Goal: Transaction & Acquisition: Purchase product/service

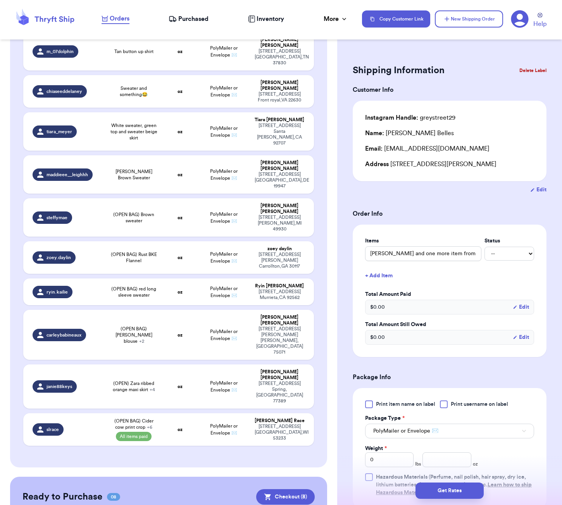
scroll to position [886, 0]
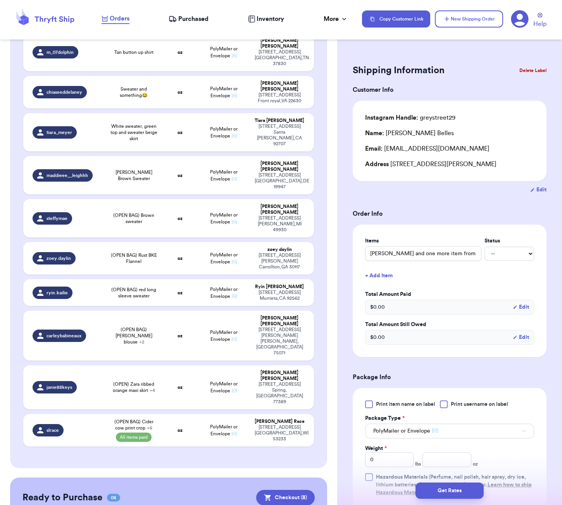
click at [220, 490] on div "Ready to Purchase 08 Checkout ( 8 )" at bounding box center [168, 497] width 292 height 15
click at [289, 490] on button "Checkout ( 8 )" at bounding box center [285, 497] width 59 height 15
click at [273, 490] on button "Checkout ( 8 )" at bounding box center [285, 497] width 59 height 15
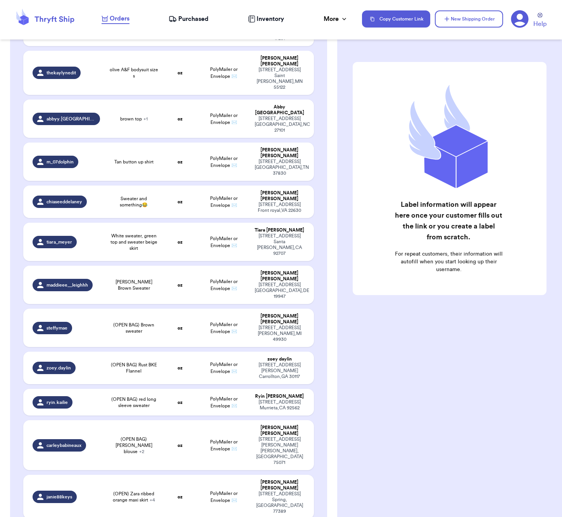
scroll to position [958, 0]
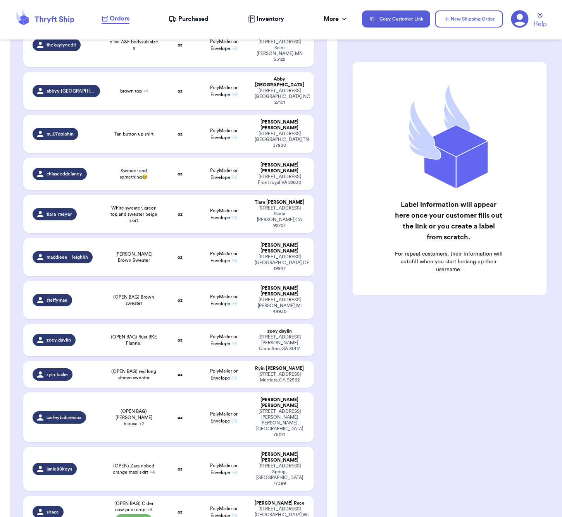
checkbox input "false"
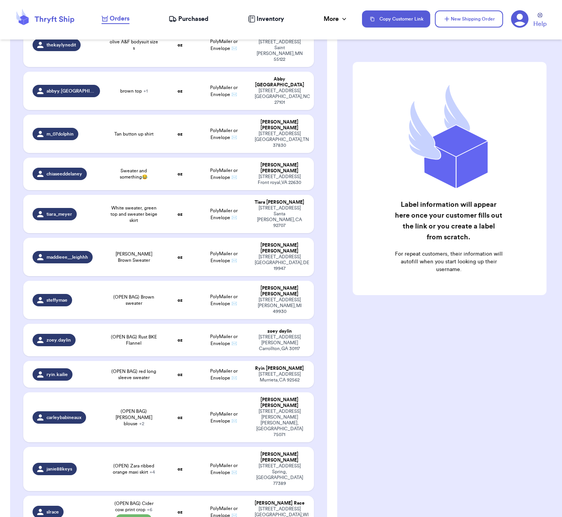
checkbox input "false"
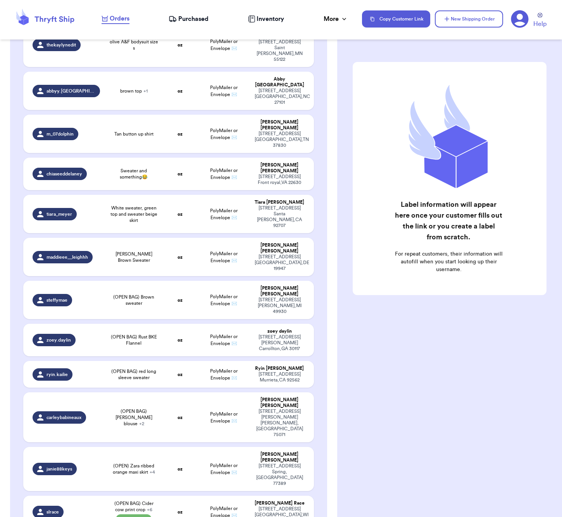
checkbox input "false"
checkbox input "true"
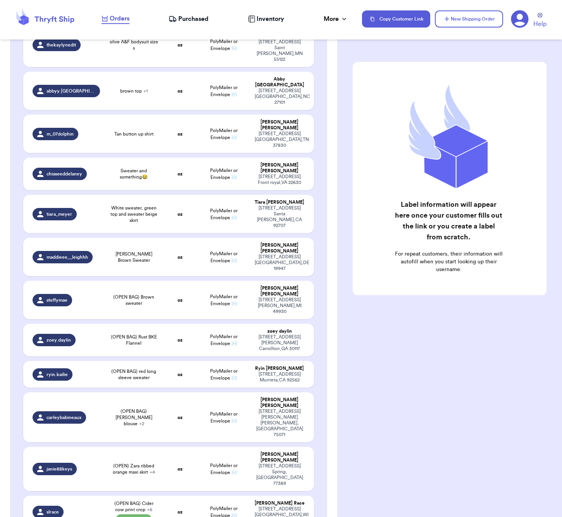
checkbox input "true"
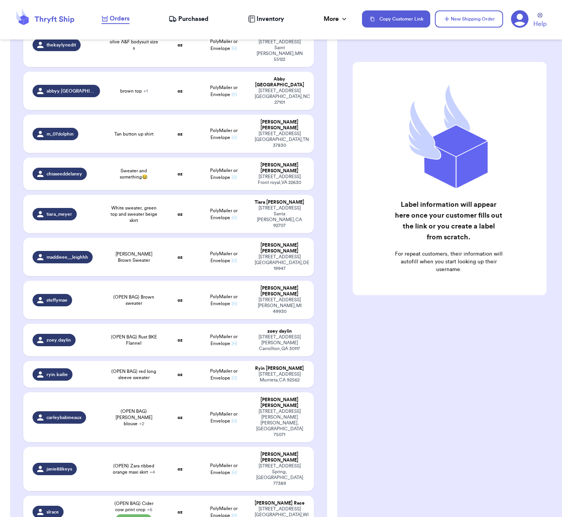
checkbox input "true"
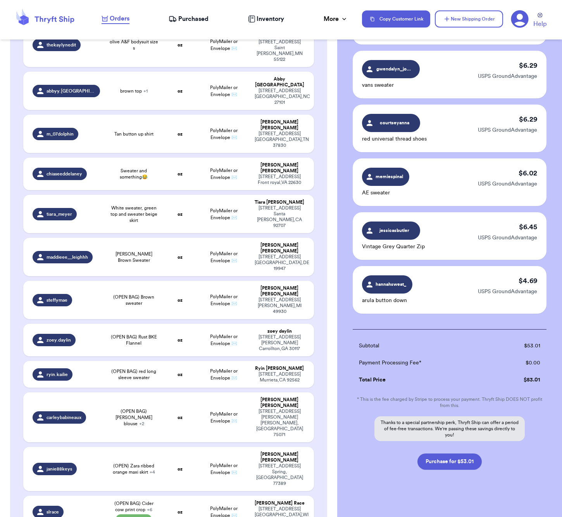
scroll to position [0, 0]
click at [438, 455] on button "Purchase for $53.01" at bounding box center [449, 462] width 64 height 16
checkbox input "false"
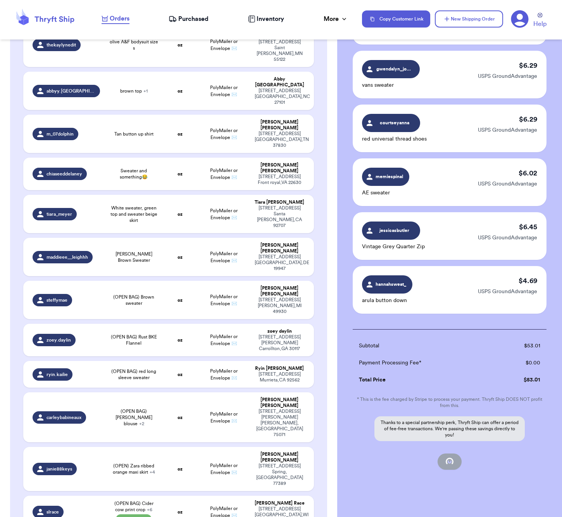
checkbox input "false"
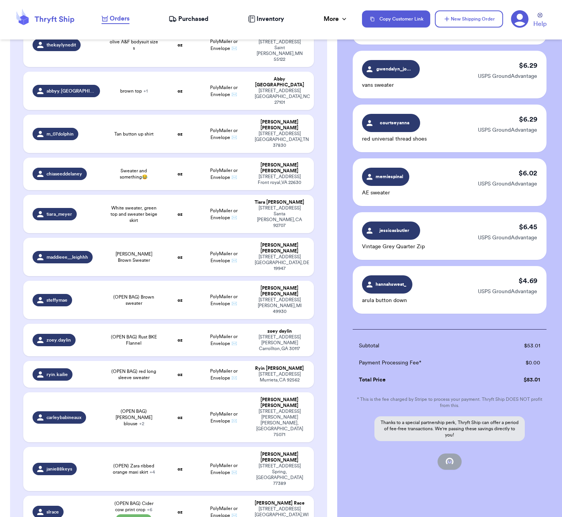
checkbox input "false"
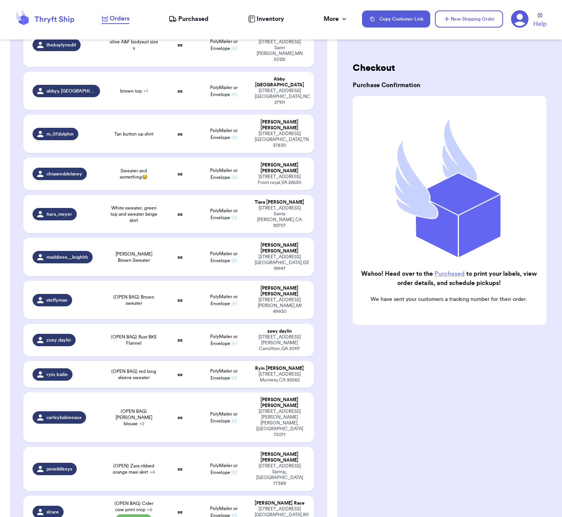
checkbox input "true"
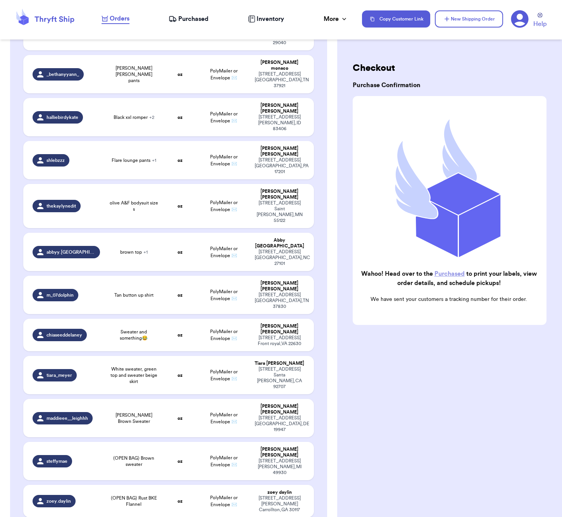
click at [193, 17] on span "Purchased" at bounding box center [193, 18] width 30 height 9
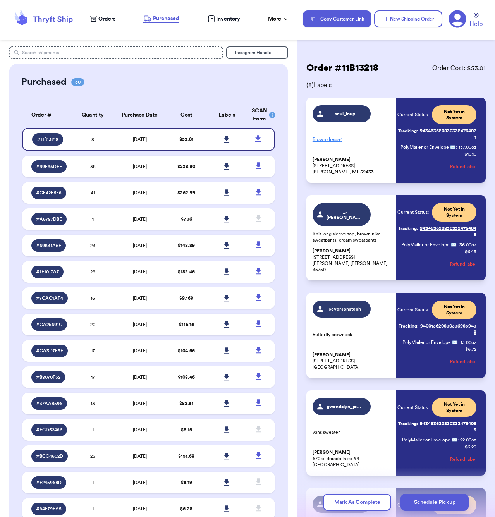
click at [391, 89] on span "( 8 ) Labels" at bounding box center [396, 85] width 179 height 9
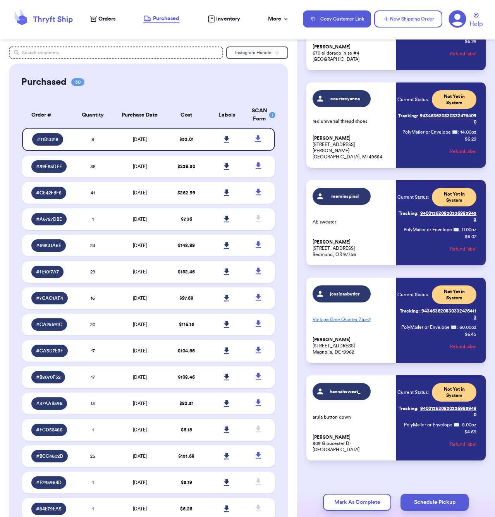
scroll to position [405, 0]
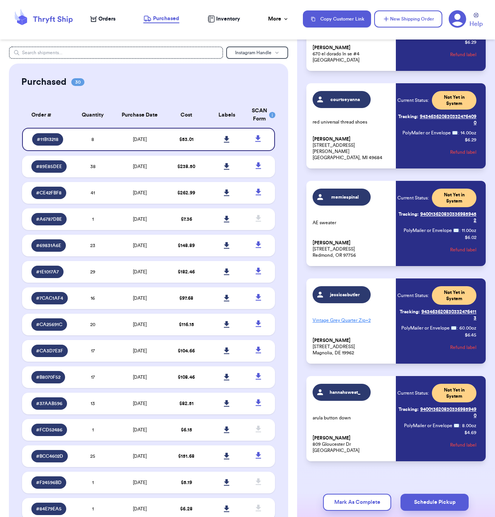
click at [159, 85] on div "Purchased 30" at bounding box center [148, 82] width 255 height 12
click at [227, 141] on icon at bounding box center [226, 139] width 5 height 7
